Goal: Browse casually

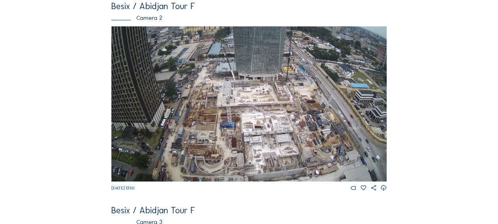
scroll to position [251, 0]
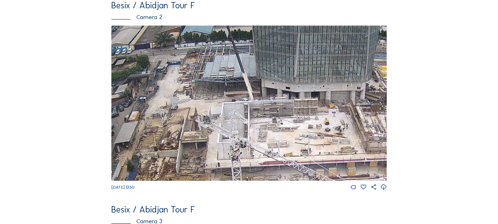
drag, startPoint x: 282, startPoint y: 131, endPoint x: 271, endPoint y: 124, distance: 13.0
click at [271, 124] on img at bounding box center [249, 102] width 276 height 155
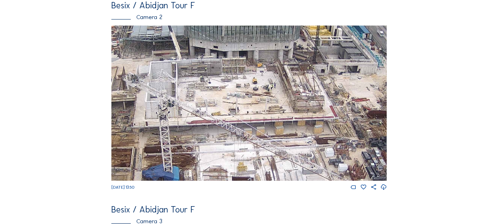
drag, startPoint x: 268, startPoint y: 137, endPoint x: 201, endPoint y: 102, distance: 75.7
click at [201, 102] on img at bounding box center [249, 102] width 276 height 155
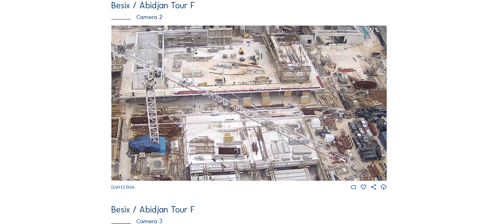
drag, startPoint x: 178, startPoint y: 144, endPoint x: 156, endPoint y: 87, distance: 60.6
click at [156, 87] on img at bounding box center [249, 102] width 276 height 155
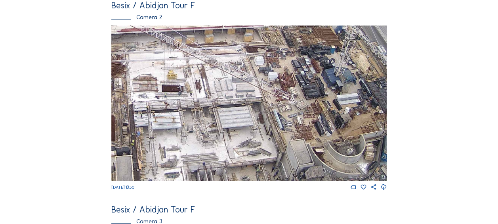
drag, startPoint x: 216, startPoint y: 119, endPoint x: 170, endPoint y: 103, distance: 48.8
click at [170, 103] on img at bounding box center [249, 102] width 276 height 155
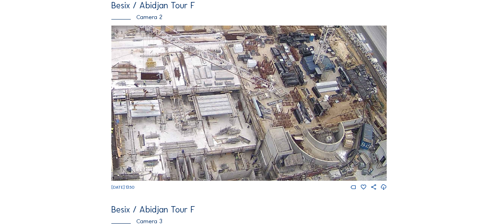
drag, startPoint x: 217, startPoint y: 132, endPoint x: 197, endPoint y: 109, distance: 29.8
click at [197, 109] on img at bounding box center [249, 102] width 276 height 155
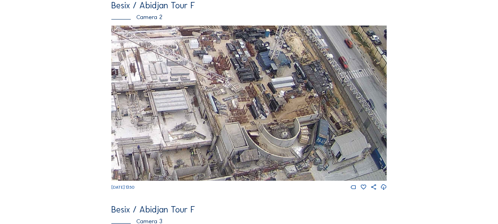
drag, startPoint x: 294, startPoint y: 119, endPoint x: 262, endPoint y: 128, distance: 33.0
click at [262, 128] on img at bounding box center [249, 102] width 276 height 155
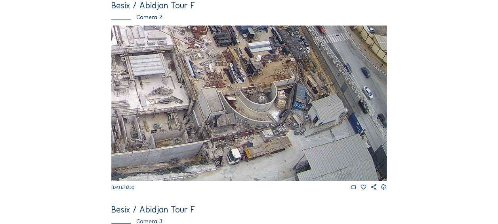
drag, startPoint x: 216, startPoint y: 147, endPoint x: 193, endPoint y: 93, distance: 59.0
click at [193, 93] on img at bounding box center [249, 102] width 276 height 155
